Goal: Information Seeking & Learning: Understand process/instructions

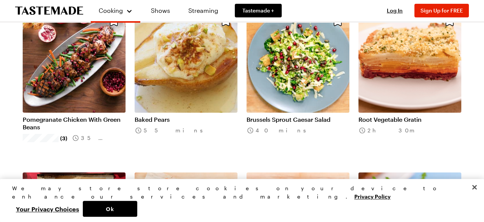
scroll to position [293, 0]
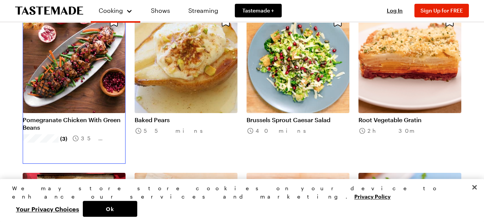
click at [67, 116] on link "Pomegranate Chicken With Green Beans" at bounding box center [74, 123] width 103 height 15
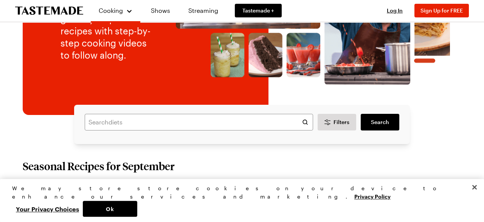
scroll to position [125, 0]
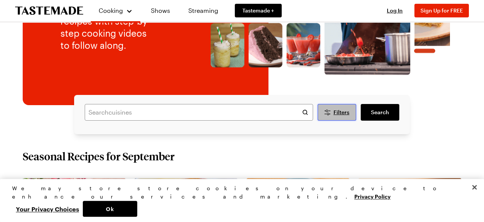
click at [339, 110] on span "Filters" at bounding box center [341, 113] width 16 height 8
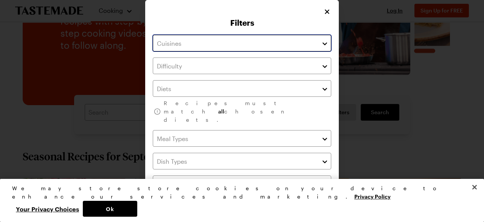
click at [247, 45] on input "text" at bounding box center [242, 43] width 178 height 17
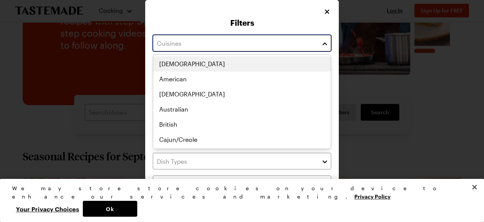
click at [247, 45] on input "text" at bounding box center [242, 43] width 178 height 17
click at [318, 40] on input "text" at bounding box center [242, 43] width 178 height 17
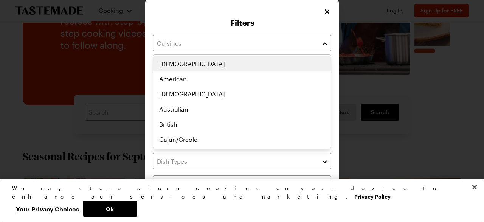
click at [335, 52] on div "Filters Recipes must match all chosen diets. Has Video Has Video Clear All Filt…" at bounding box center [242, 148] width 194 height 296
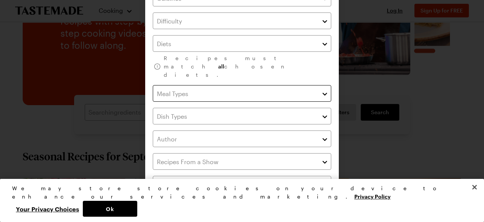
scroll to position [0, 0]
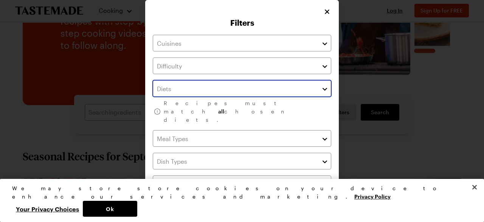
click at [324, 88] on button "button" at bounding box center [324, 88] width 7 height 9
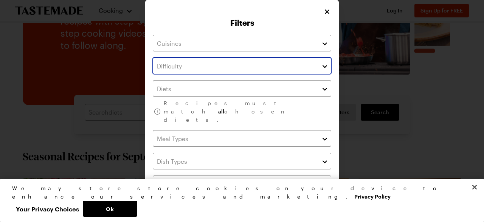
click at [324, 64] on button "button" at bounding box center [324, 65] width 7 height 9
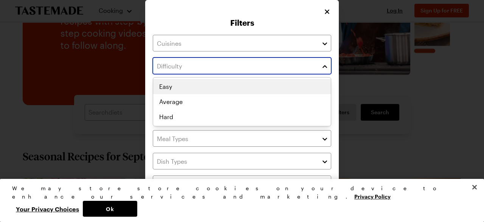
click at [324, 64] on button "button" at bounding box center [324, 65] width 7 height 9
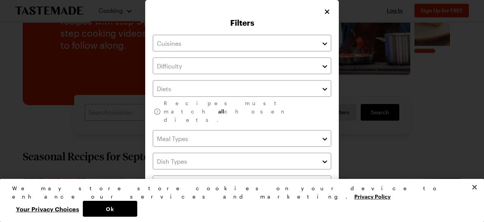
click at [325, 130] on div at bounding box center [326, 138] width 10 height 17
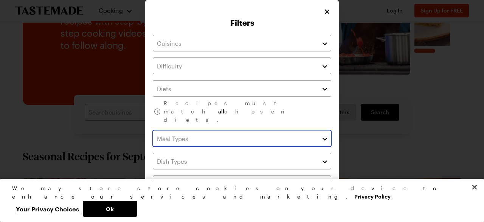
click at [325, 134] on button "button" at bounding box center [324, 138] width 7 height 9
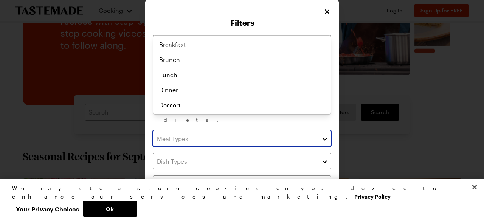
click at [325, 134] on button "button" at bounding box center [324, 138] width 7 height 9
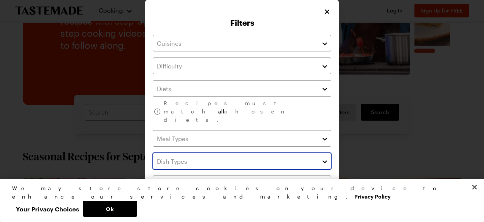
click at [324, 157] on button "button" at bounding box center [324, 161] width 7 height 9
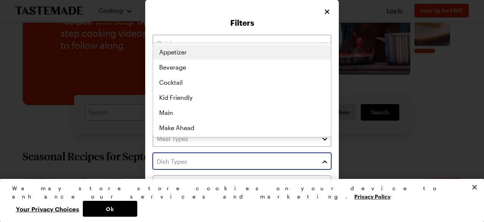
click at [324, 157] on button "button" at bounding box center [324, 161] width 7 height 9
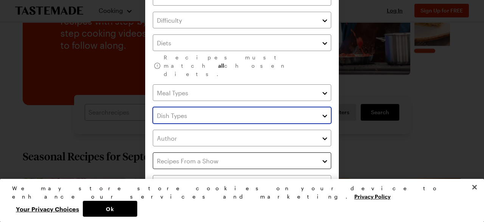
scroll to position [59, 0]
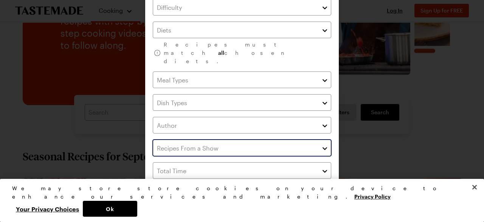
click at [318, 140] on input "text" at bounding box center [242, 148] width 178 height 17
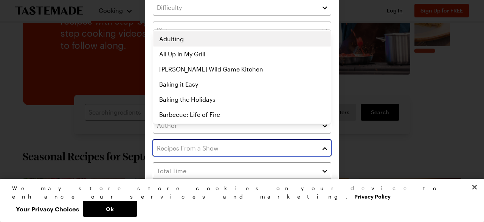
click at [320, 140] on input "text" at bounding box center [242, 148] width 178 height 17
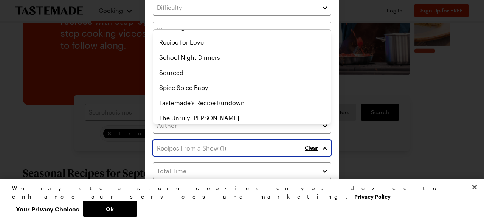
scroll to position [440, 0]
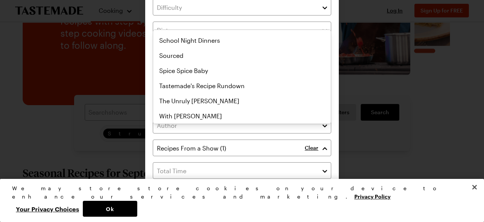
click at [296, 192] on div "Recipes must match all chosen diets. Clear Has Video Has Video Clear All Filter…" at bounding box center [242, 101] width 178 height 250
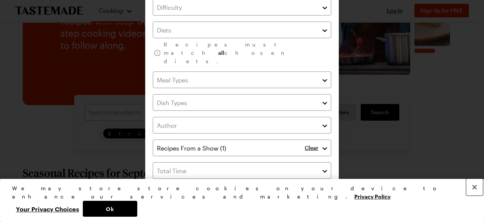
click at [476, 195] on button "Close" at bounding box center [474, 187] width 17 height 17
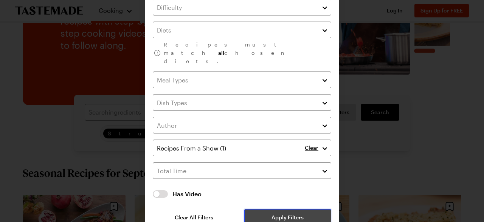
click at [313, 209] on button "Apply Filters" at bounding box center [287, 217] width 87 height 17
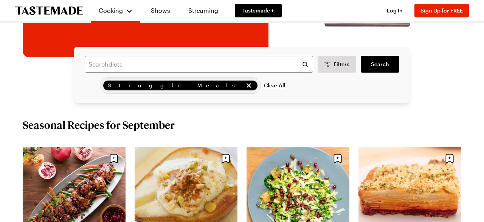
scroll to position [172, 0]
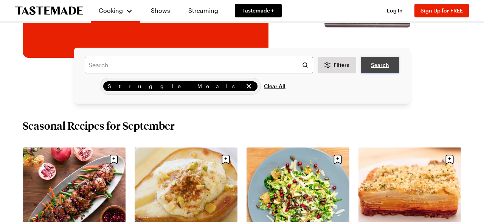
click at [382, 60] on link "Search" at bounding box center [380, 65] width 39 height 17
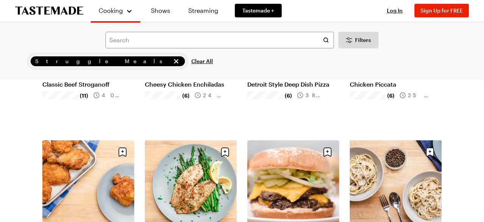
scroll to position [184, 0]
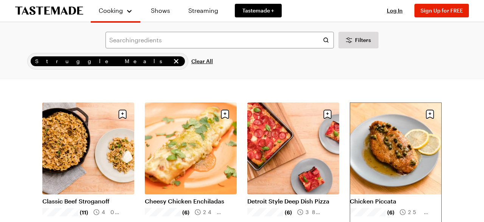
click at [389, 197] on link "Chicken Piccata" at bounding box center [396, 201] width 92 height 8
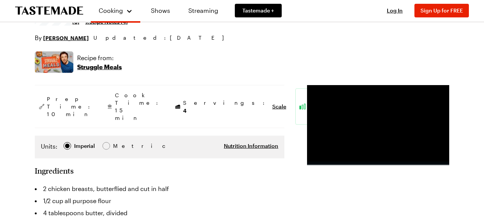
scroll to position [105, 0]
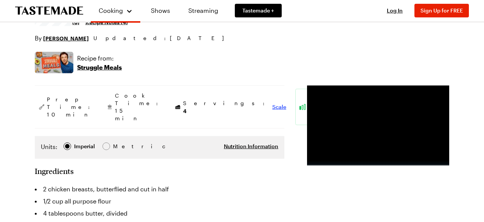
click at [272, 103] on span "Scale" at bounding box center [279, 107] width 14 height 8
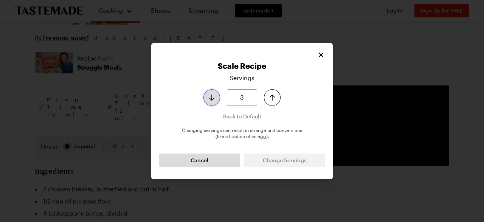
click at [218, 98] on button "Decrease serving size by one" at bounding box center [211, 97] width 17 height 17
type input "2"
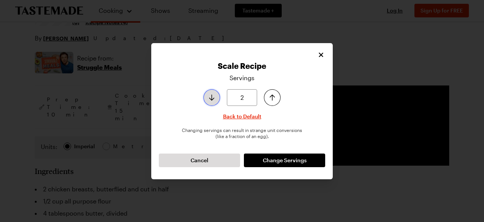
click at [218, 98] on button "Decrease serving size by one" at bounding box center [211, 97] width 17 height 17
click at [278, 171] on div "Scale Recipe Servings 2 Back to Default Changing servings can result in strange…" at bounding box center [241, 111] width 181 height 136
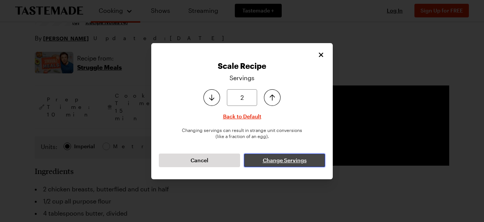
click at [280, 161] on span "Change Servings" at bounding box center [285, 161] width 44 height 8
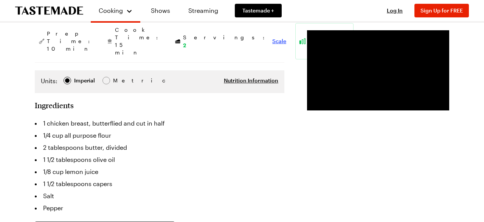
scroll to position [169, 0]
